Goal: Task Accomplishment & Management: Use online tool/utility

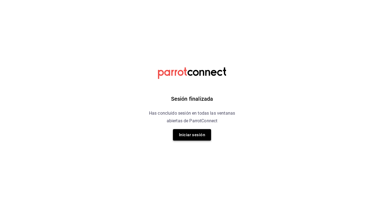
click at [195, 138] on button "Iniciar sesión" at bounding box center [192, 134] width 38 height 11
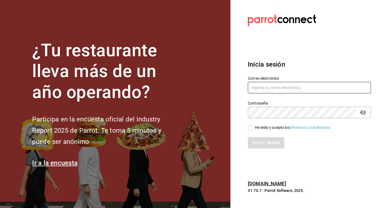
click at [280, 90] on input "text" at bounding box center [309, 87] width 123 height 11
type input "hola@grupomidam.com"
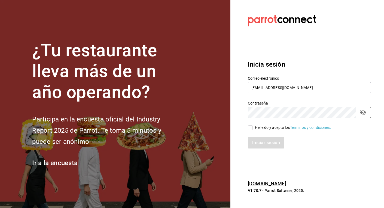
click at [249, 128] on input "He leído y acepto los Términos y condiciones." at bounding box center [250, 127] width 5 height 5
checkbox input "true"
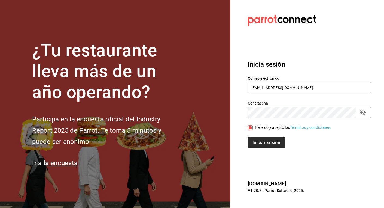
click at [258, 146] on button "Iniciar sesión" at bounding box center [266, 142] width 37 height 11
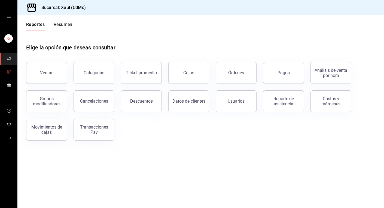
click at [7, 71] on icon "mailbox folders" at bounding box center [9, 71] width 4 height 4
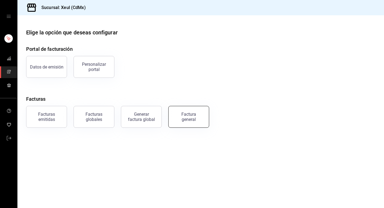
click at [196, 114] on div "Factura general" at bounding box center [188, 116] width 27 height 10
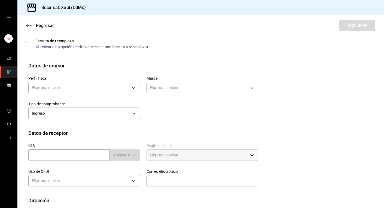
scroll to position [24, 0]
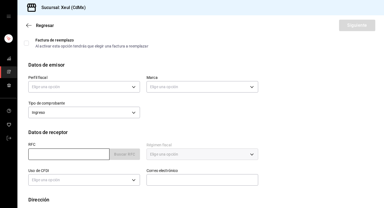
click at [76, 152] on input "text" at bounding box center [68, 153] width 81 height 11
paste input "JPL191111TL1"
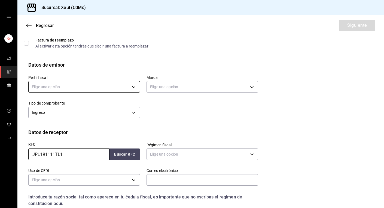
type input "JPL191111TL1"
click at [112, 87] on body "Sucursal: Xeul (CdMx) Regresar Siguiente Factura general Realiza tus facturas c…" at bounding box center [192, 104] width 384 height 208
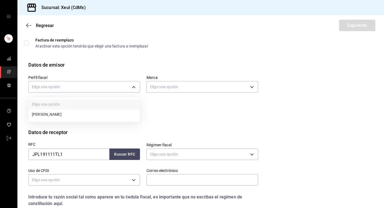
click at [90, 115] on li "[PERSON_NAME]" at bounding box center [84, 114] width 111 height 10
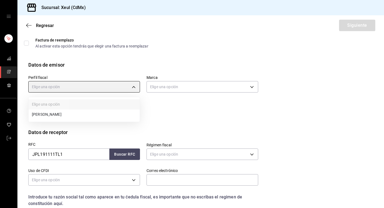
type input "554c110a-18dd-44f3-977d-186ab1f95351"
type input "556c56df-7d38-43a9-98c1-84be39c4f433"
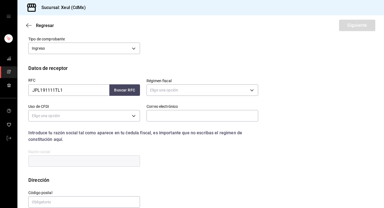
scroll to position [98, 0]
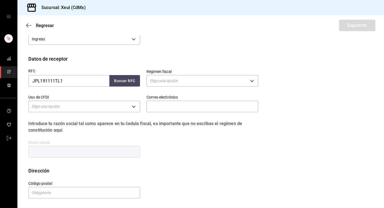
click at [190, 74] on div "Elige una opción" at bounding box center [203, 80] width 112 height 14
click at [191, 87] on div "Elige una opción" at bounding box center [203, 80] width 112 height 14
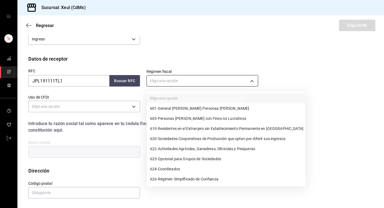
click at [192, 77] on body "Sucursal: Xeul (CdMx) Regresar Siguiente Factura general Realiza tus facturas c…" at bounding box center [192, 104] width 384 height 208
click at [178, 109] on span "601 - General [PERSON_NAME] Personas [PERSON_NAME]" at bounding box center [199, 108] width 99 height 6
type input "601"
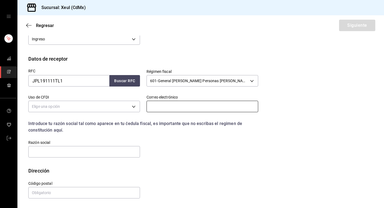
click at [177, 109] on input "text" at bounding box center [203, 106] width 112 height 11
paste input "adelychenliao@gmail.com"
type input "adelychenliao@gmail.com"
click at [132, 106] on body "Sucursal: Xeul (CdMx) Regresar Siguiente Factura general Realiza tus facturas c…" at bounding box center [192, 104] width 384 height 208
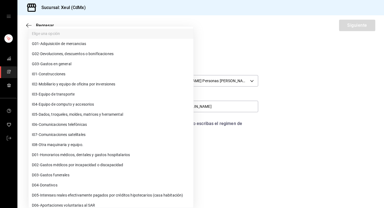
click at [45, 63] on span "G03 - Gastos en general" at bounding box center [52, 64] width 40 height 6
type input "G03"
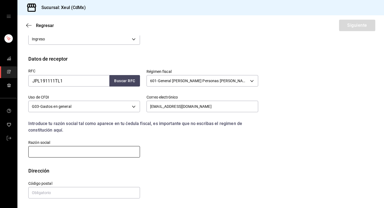
click at [86, 151] on input "text" at bounding box center [84, 151] width 112 height 11
paste input "JUMBO PROSPER LIMITED"
type input "JUMBO PROSPER LIMITED"
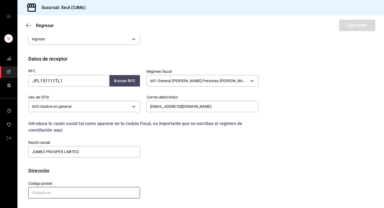
click at [95, 193] on input "text" at bounding box center [84, 192] width 112 height 11
type input "11529"
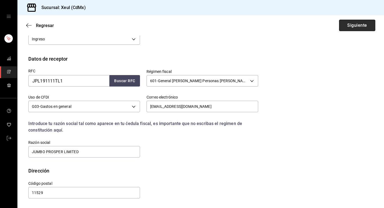
click at [371, 25] on button "Siguiente" at bounding box center [357, 25] width 36 height 11
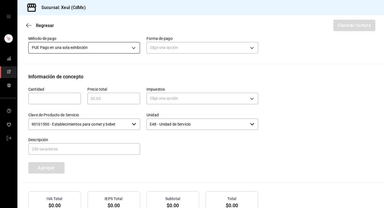
scroll to position [180, 0]
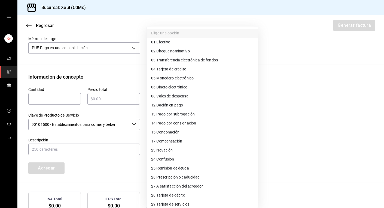
click at [165, 48] on body "Sucursal: Xeul (CdMx) Regresar Generar factura Emisor Perfil fiscal SEUNG MOOK …" at bounding box center [192, 104] width 384 height 208
click at [162, 194] on span "28 Tarjeta de débito" at bounding box center [168, 195] width 34 height 6
type input "28"
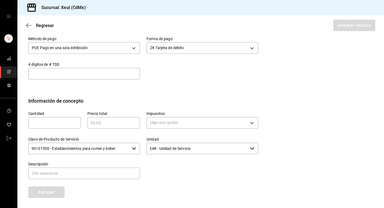
click at [41, 124] on input "text" at bounding box center [54, 122] width 53 height 7
type input "1"
click at [96, 126] on div "​" at bounding box center [113, 122] width 53 height 11
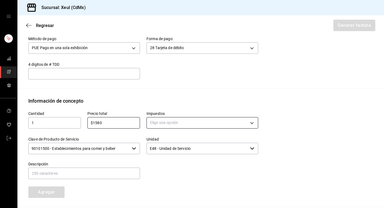
type input "$1580"
click at [172, 119] on body "Sucursal: Xeul (CdMx) Regresar Generar factura Emisor Perfil fiscal SEUNG MOOK …" at bounding box center [192, 104] width 384 height 208
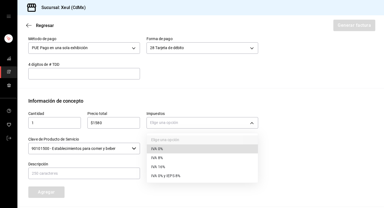
click at [161, 167] on span "IVA 16%" at bounding box center [158, 167] width 14 height 6
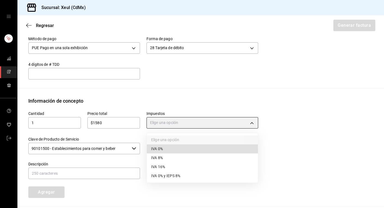
type input "IVA_16"
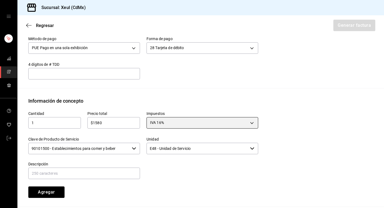
scroll to position [243, 0]
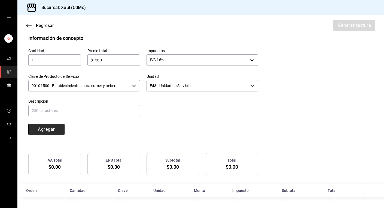
click at [37, 134] on button "Agregar" at bounding box center [46, 128] width 36 height 11
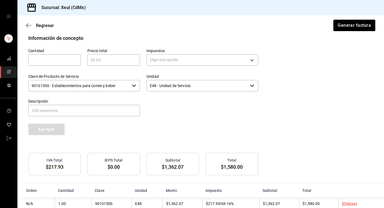
scroll to position [256, 0]
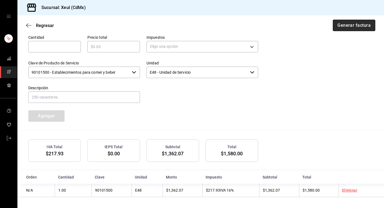
click at [356, 27] on button "Generar factura" at bounding box center [354, 25] width 43 height 11
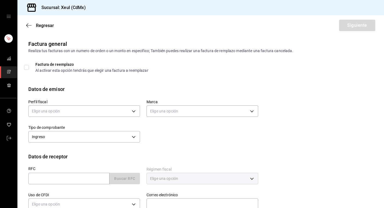
click at [6, 73] on link "mailbox folders" at bounding box center [8, 72] width 17 height 12
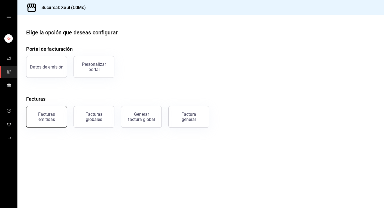
click at [47, 118] on div "Facturas emitidas" at bounding box center [47, 116] width 34 height 10
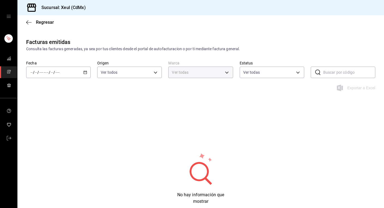
type input "556c56df-7d38-43a9-98c1-84be39c4f433"
click at [59, 71] on input "number" at bounding box center [57, 72] width 5 height 4
click at [40, 91] on span "Hoy" at bounding box center [52, 89] width 42 height 6
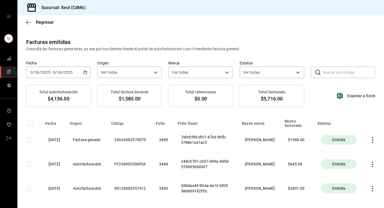
click at [28, 140] on input "checkbox" at bounding box center [28, 139] width 5 height 5
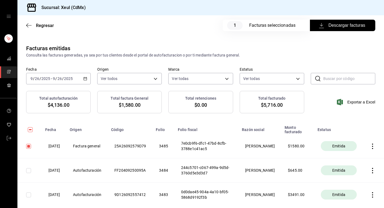
click at [344, 26] on span "Descargar facturas" at bounding box center [342, 25] width 45 height 7
click at [28, 147] on input "checkbox" at bounding box center [28, 146] width 5 height 5
checkbox input "false"
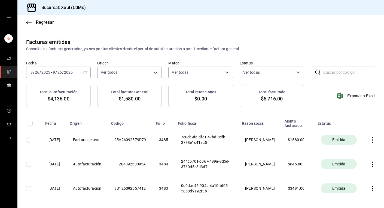
click at [7, 73] on icon "mailbox folders" at bounding box center [9, 71] width 4 height 4
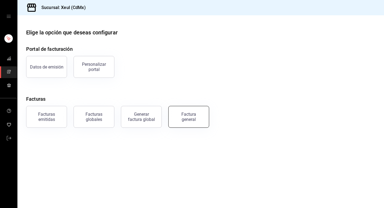
click at [186, 114] on div "Factura general" at bounding box center [188, 116] width 27 height 10
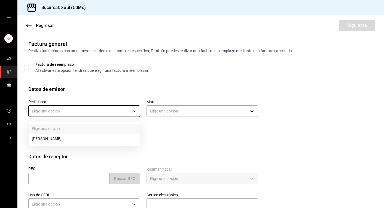
click at [123, 113] on body "Sucursal: Xeul (CdMx) Regresar Siguiente Factura general Realiza tus facturas c…" at bounding box center [192, 104] width 384 height 208
click at [101, 136] on li "[PERSON_NAME]" at bounding box center [84, 139] width 111 height 10
type input "554c110a-18dd-44f3-977d-186ab1f95351"
type input "556c56df-7d38-43a9-98c1-84be39c4f433"
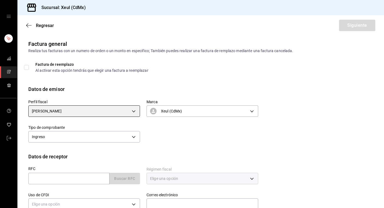
scroll to position [53, 0]
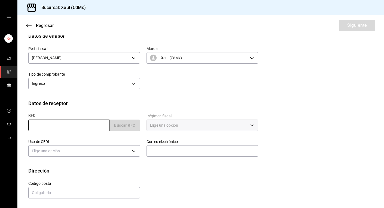
click at [63, 122] on input "text" at bounding box center [68, 124] width 81 height 11
paste input "BOC170901I46"
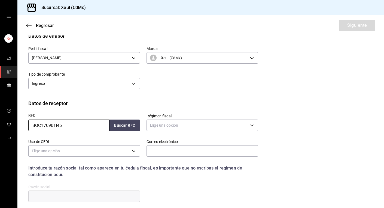
type input "BOC170901I46"
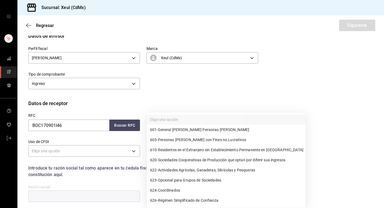
click at [197, 126] on body "Sucursal: Xeul (CdMx) Regresar Siguiente Factura general Realiza tus facturas c…" at bounding box center [192, 104] width 384 height 208
click at [176, 129] on span "601 - General [PERSON_NAME] Personas [PERSON_NAME]" at bounding box center [199, 130] width 99 height 6
type input "601"
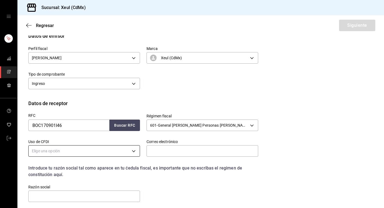
click at [134, 150] on body "Sucursal: Xeul (CdMx) Regresar Siguiente Factura general Realiza tus facturas c…" at bounding box center [192, 104] width 384 height 208
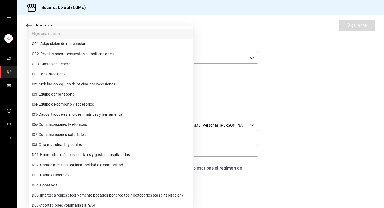
click at [48, 63] on span "G03 - Gastos en general" at bounding box center [52, 64] width 40 height 6
type input "G03"
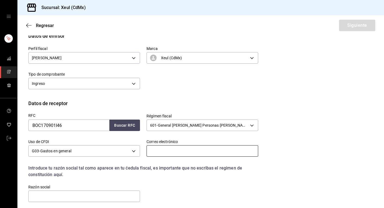
click at [162, 151] on input "text" at bounding box center [203, 150] width 112 height 11
paste input "[PERSON_NAME][EMAIL_ADDRESS][PERSON_NAME][DOMAIN_NAME]"
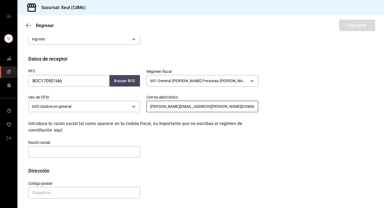
type input "[PERSON_NAME][EMAIL_ADDRESS][PERSON_NAME][DOMAIN_NAME]"
click at [83, 153] on input "text" at bounding box center [84, 151] width 112 height 11
paste input "BOCAV"
type input "BOCAV"
click at [50, 191] on input "text" at bounding box center [84, 192] width 112 height 11
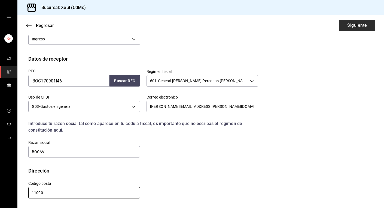
type input "11000"
click at [357, 27] on button "Siguiente" at bounding box center [357, 25] width 36 height 11
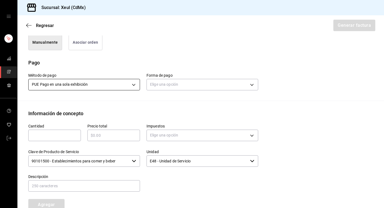
scroll to position [164, 0]
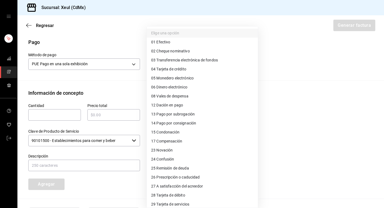
click at [221, 66] on body "Sucursal: Xeul (CdMx) Regresar Generar factura Emisor Perfil fiscal [PERSON_NAM…" at bounding box center [192, 104] width 384 height 208
click at [164, 69] on span "04 Tarjeta de crédito" at bounding box center [168, 69] width 35 height 6
type input "04"
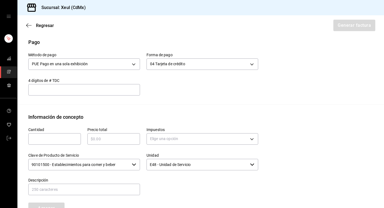
click at [31, 138] on input "text" at bounding box center [54, 138] width 53 height 7
type input "1"
click at [102, 137] on input "text" at bounding box center [113, 138] width 53 height 7
type input "$2900"
click at [181, 136] on body "Sucursal: Xeul (CdMx) Regresar Generar factura Emisor Perfil fiscal [PERSON_NAM…" at bounding box center [192, 104] width 384 height 208
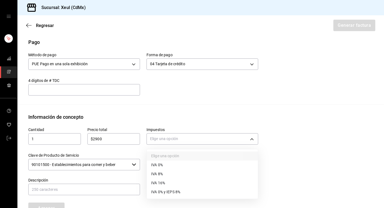
click at [164, 184] on span "IVA 16%" at bounding box center [158, 183] width 14 height 6
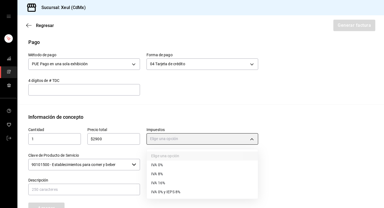
type input "IVA_16"
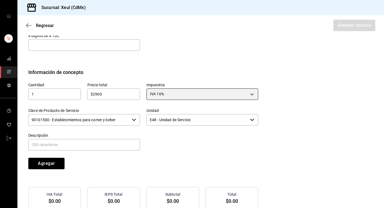
scroll to position [243, 0]
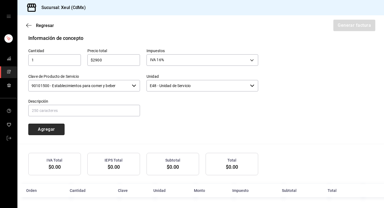
click at [48, 127] on button "Agregar" at bounding box center [46, 128] width 36 height 11
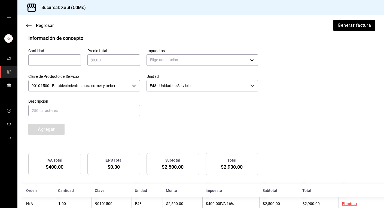
scroll to position [256, 0]
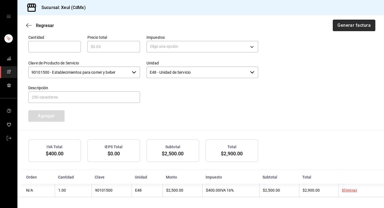
click at [347, 28] on button "Generar factura" at bounding box center [354, 25] width 43 height 11
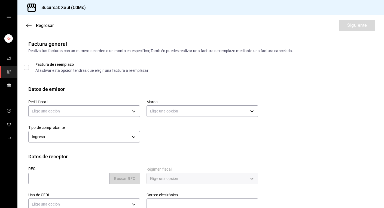
click at [9, 74] on icon "mailbox folders" at bounding box center [9, 71] width 4 height 4
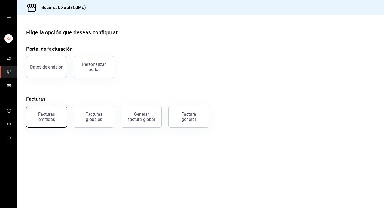
click at [53, 123] on button "Facturas emitidas" at bounding box center [46, 117] width 41 height 22
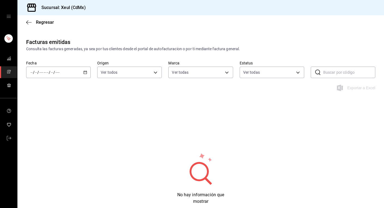
click at [86, 73] on icon "button" at bounding box center [85, 72] width 4 height 4
click at [53, 92] on li "Hoy" at bounding box center [51, 89] width 51 height 12
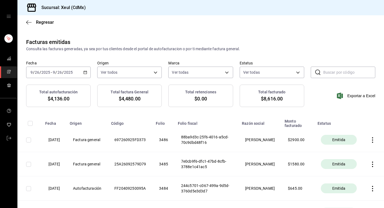
click at [29, 141] on input "checkbox" at bounding box center [28, 139] width 5 height 5
checkbox input "true"
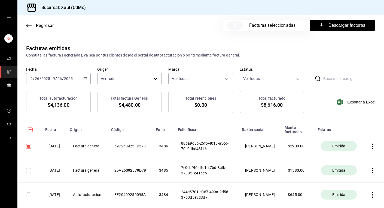
click at [349, 26] on span "Descargar facturas" at bounding box center [342, 25] width 45 height 7
